Goal: Communication & Community: Answer question/provide support

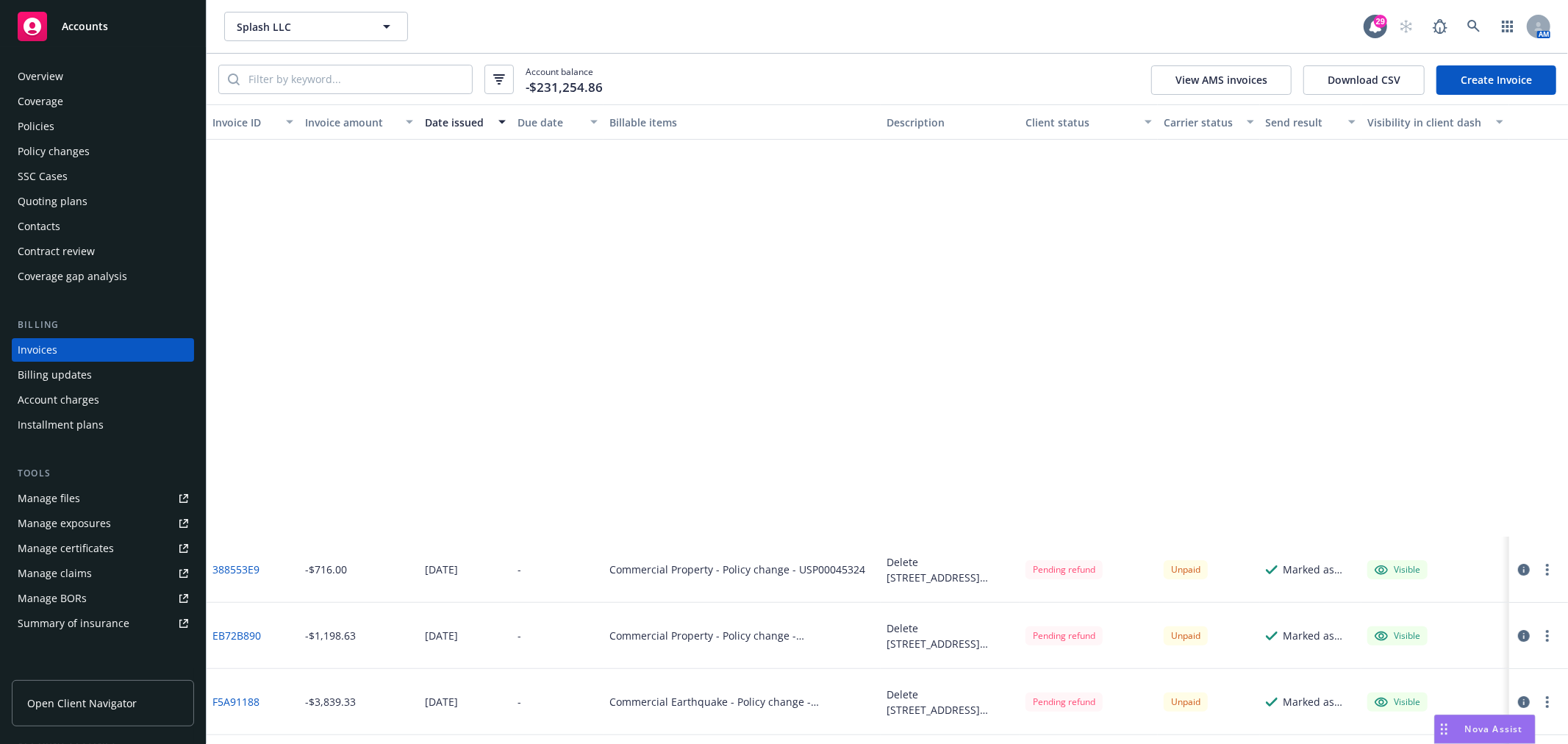
scroll to position [2757, 0]
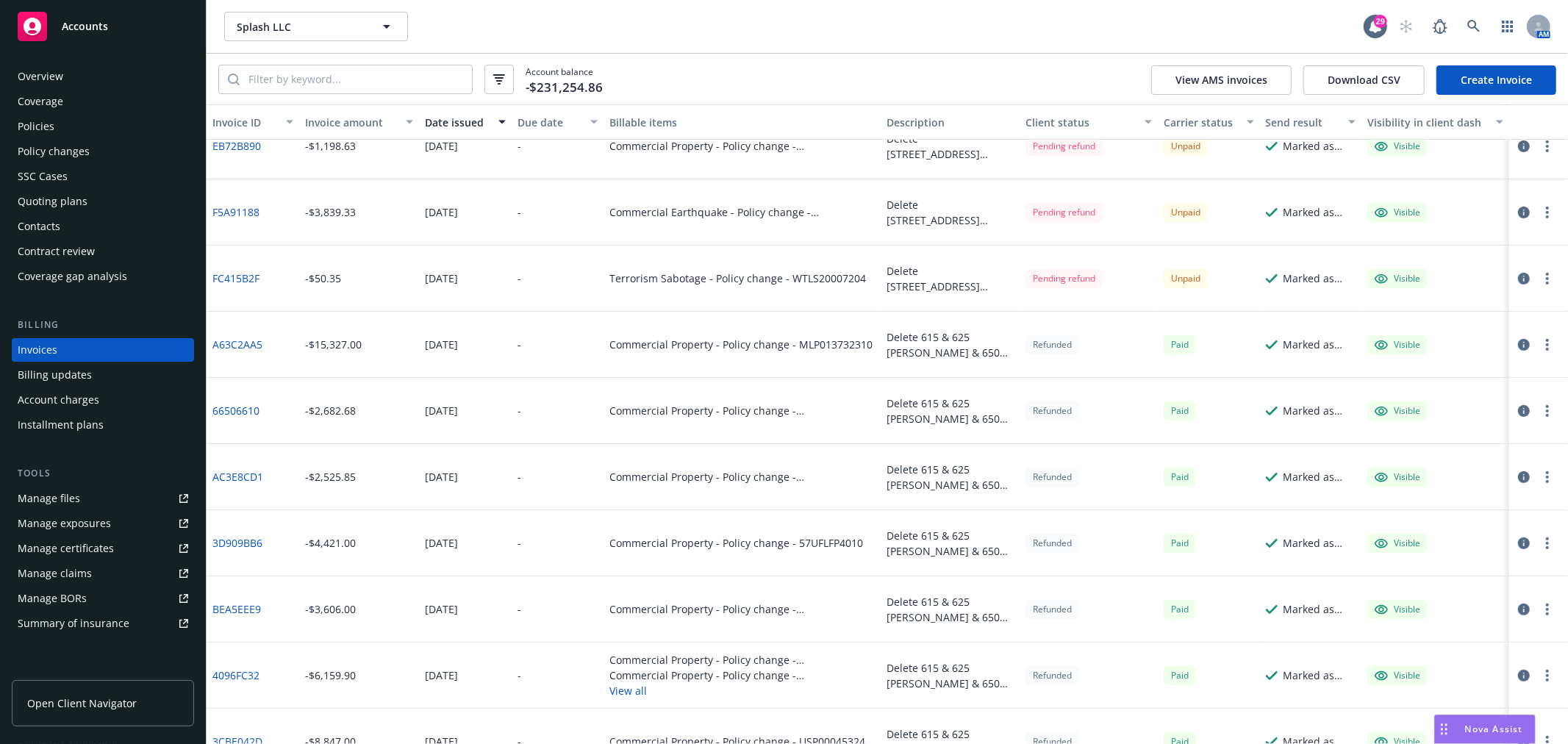
click at [1490, 719] on div "Nova Assist" at bounding box center [1486, 729] width 100 height 27
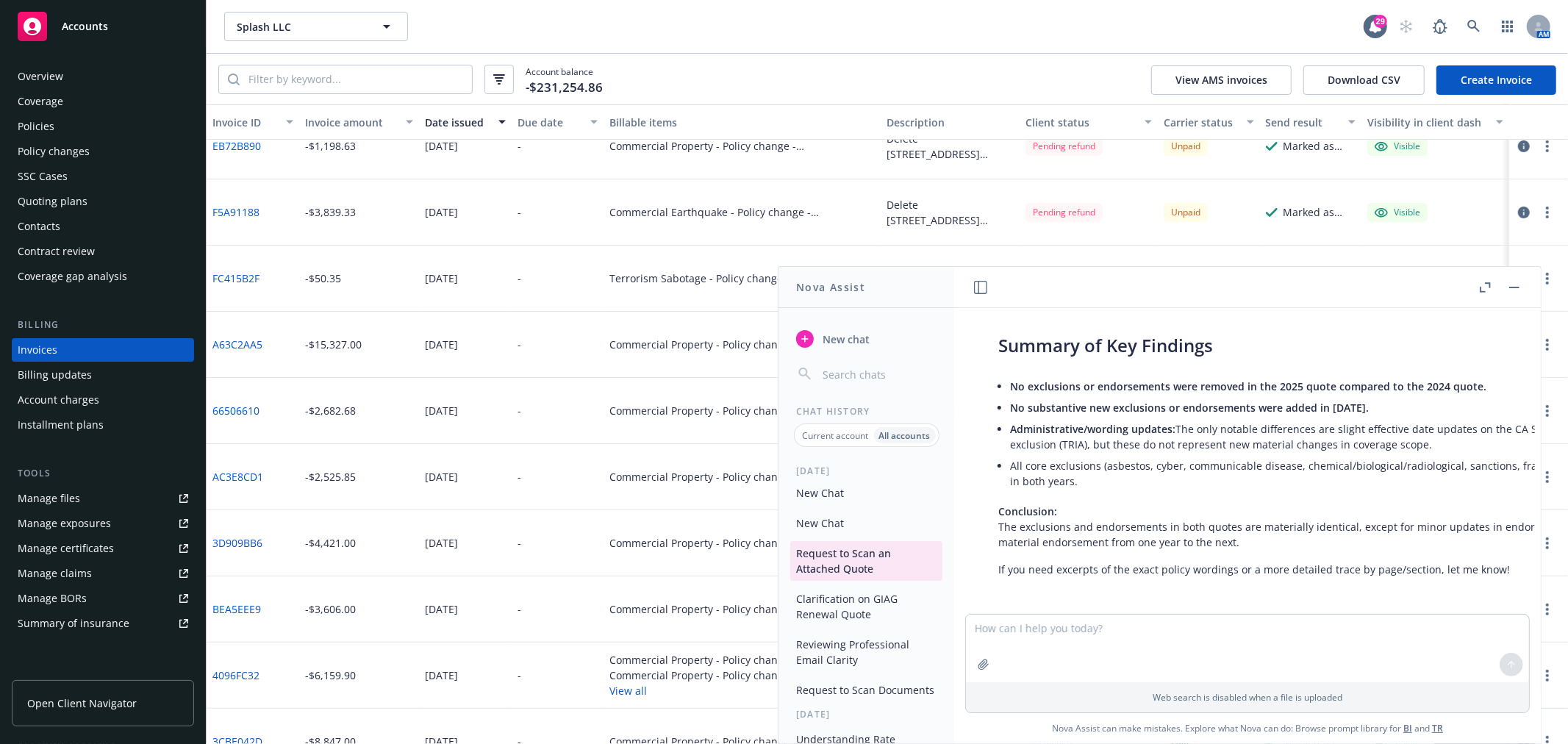
click at [846, 332] on span "New chat" at bounding box center [844, 339] width 50 height 15
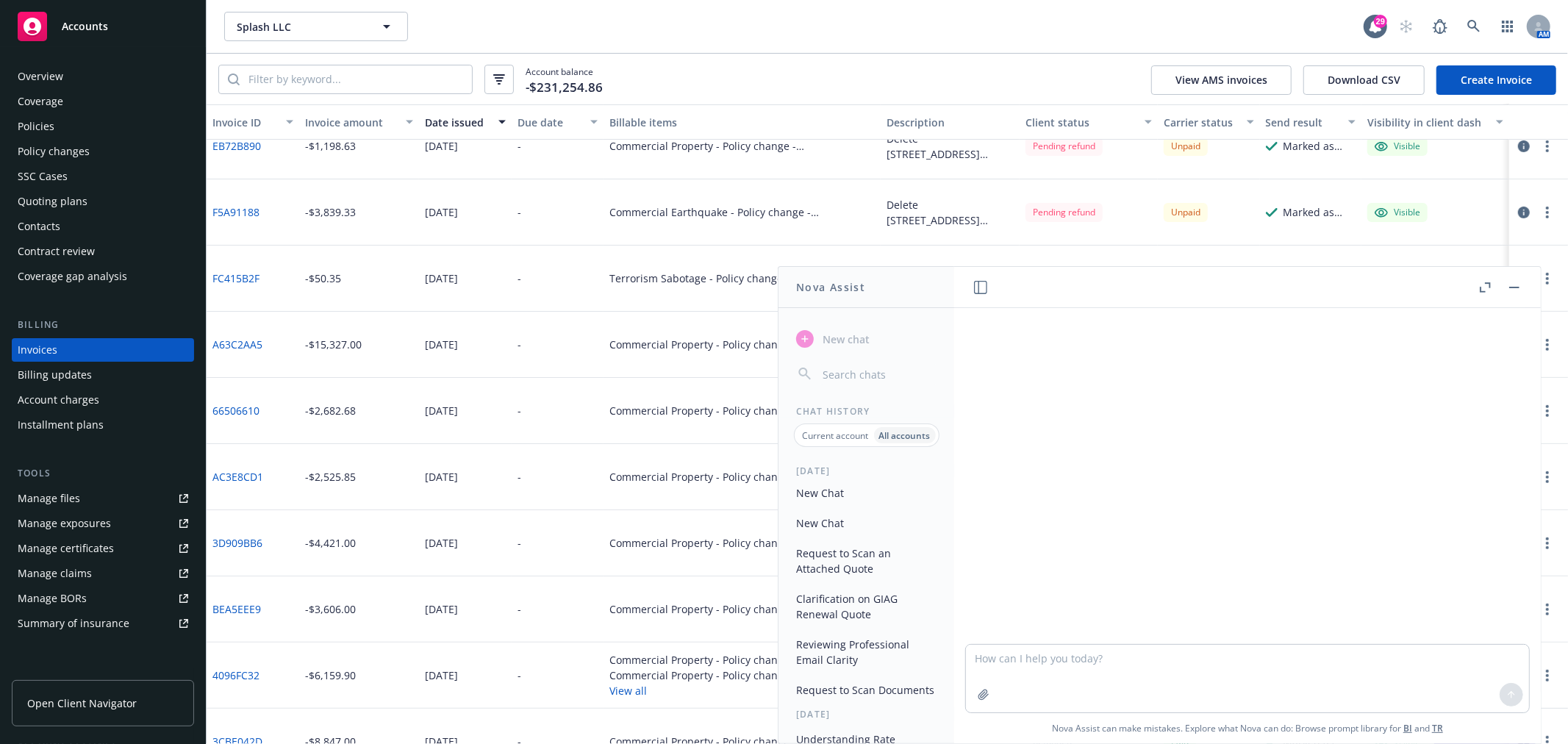
click at [1036, 660] on textarea at bounding box center [1248, 679] width 563 height 67
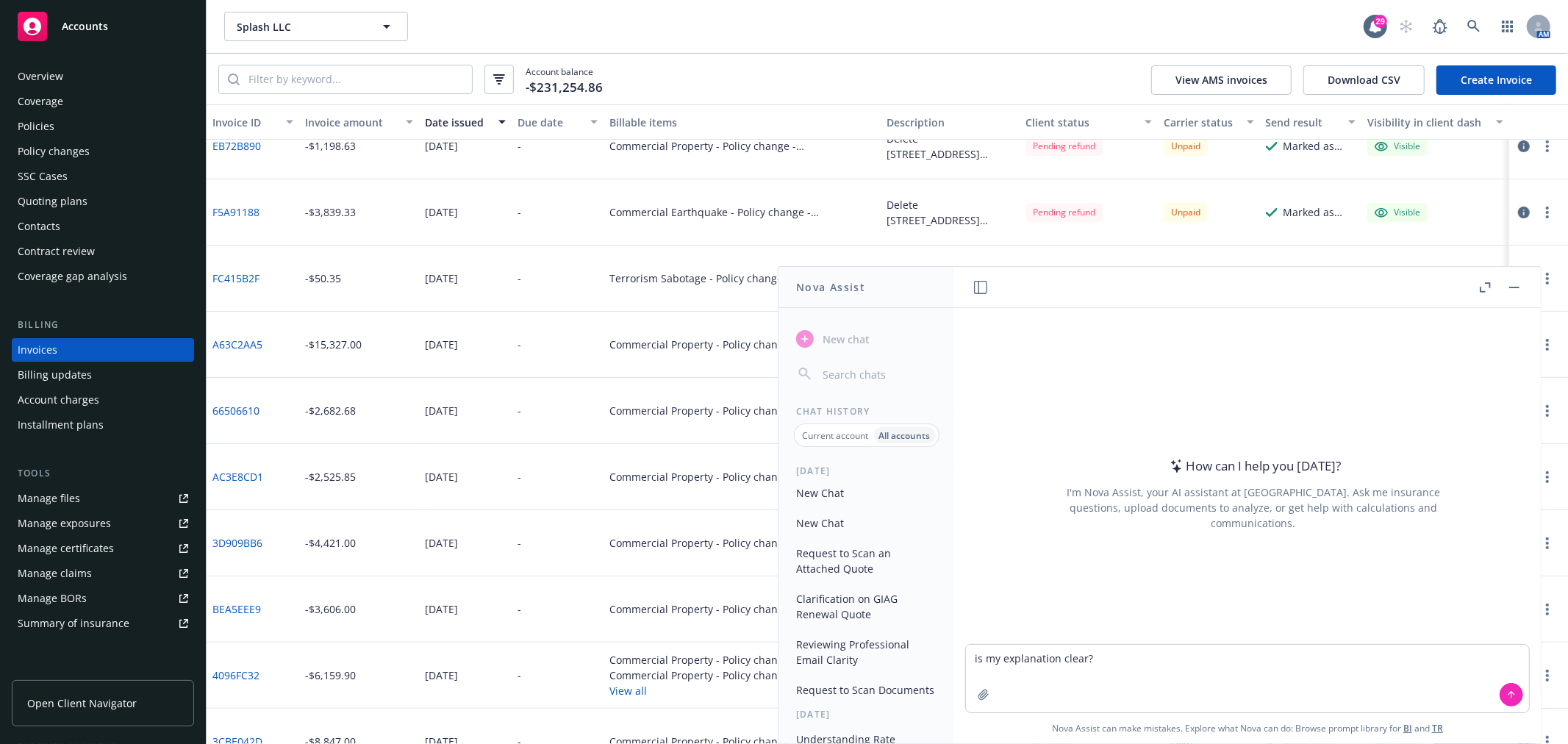
type textarea "is my explanation clear? Review of the 3 Terrorism policies: - Commission perce…"
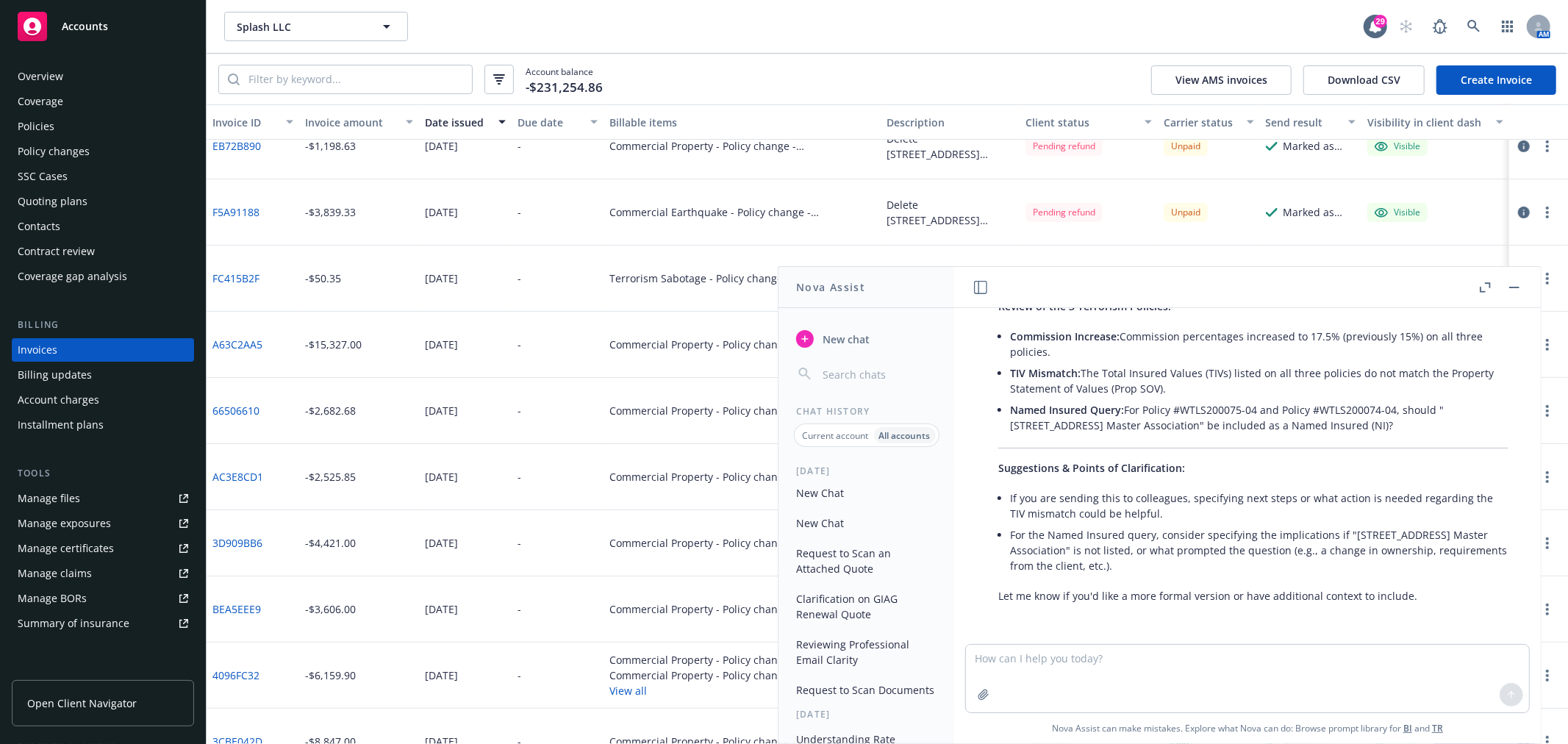
scroll to position [143, 0]
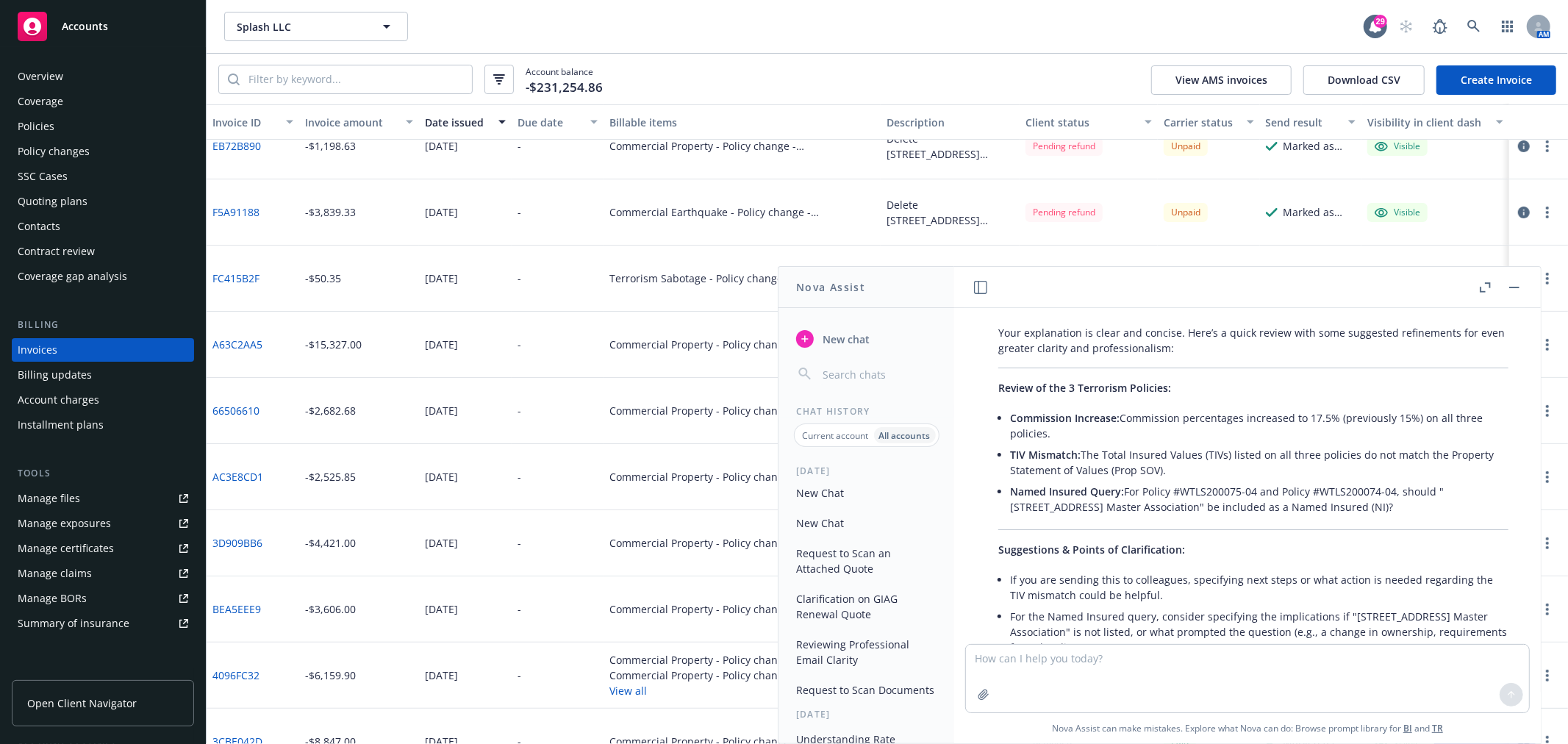
drag, startPoint x: 1369, startPoint y: 504, endPoint x: 975, endPoint y: 400, distance: 407.5
click at [975, 400] on div "Your explanation is clear and concise. Here’s a quick review with some suggeste…" at bounding box center [1253, 505] width 563 height 372
copy div "Review of the 3 Terrorism Policies: Commission Increase: Commission percentages…"
click at [1524, 283] on header at bounding box center [1247, 287] width 586 height 41
click at [1516, 284] on button "button" at bounding box center [1514, 287] width 18 height 18
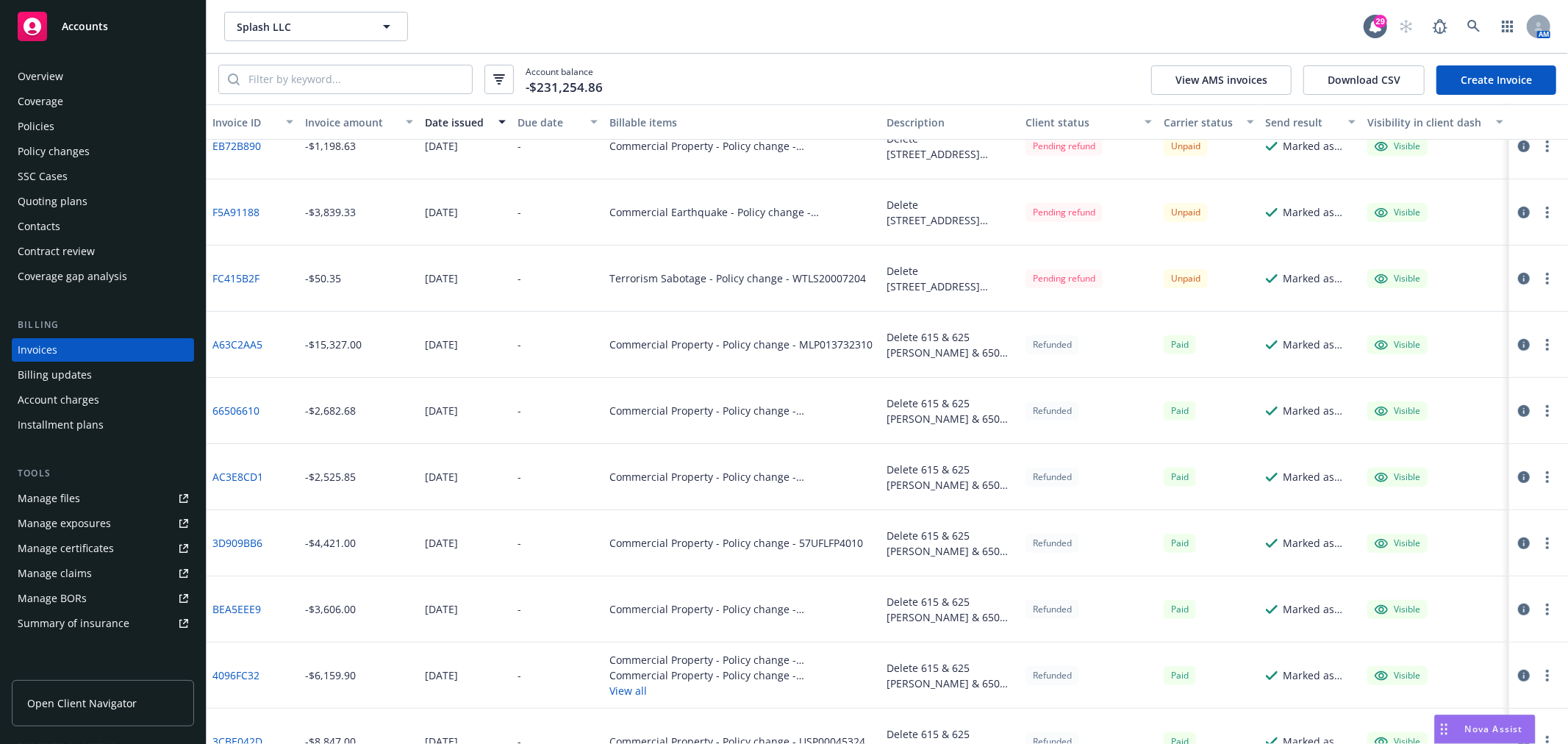
click at [811, 669] on div "Commercial Property - Policy change - B128416688W24" at bounding box center [742, 676] width 265 height 15
